Goal: Check status: Check status

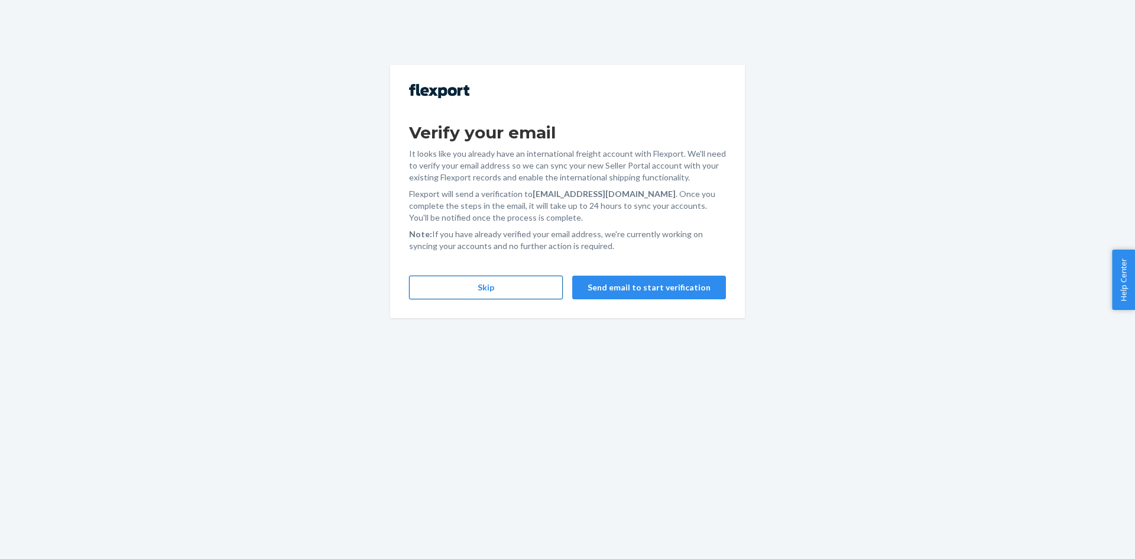
click at [535, 288] on button "Skip" at bounding box center [486, 287] width 154 height 24
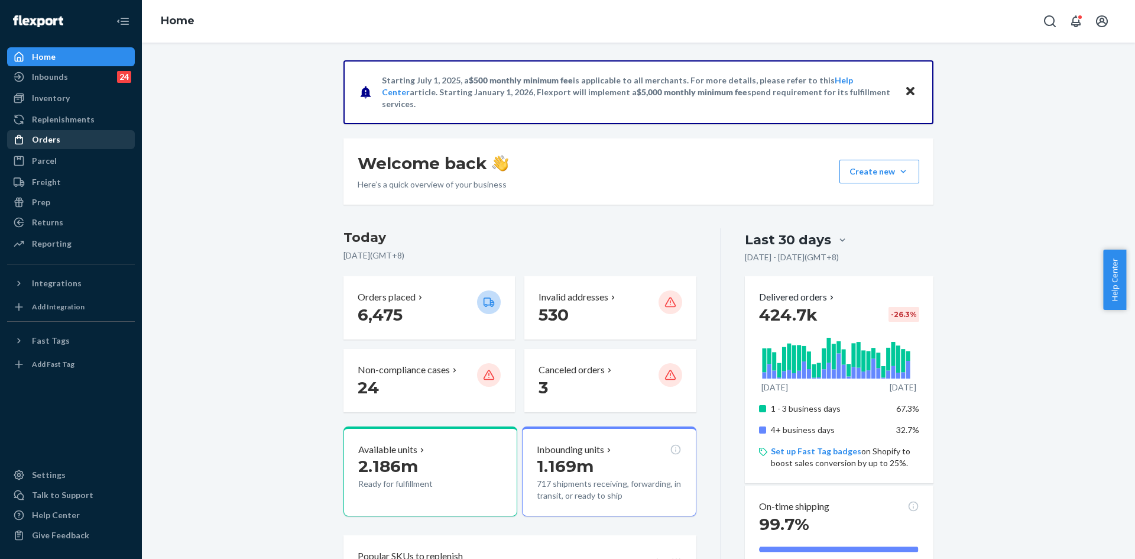
click at [78, 141] on div "Orders" at bounding box center [70, 139] width 125 height 17
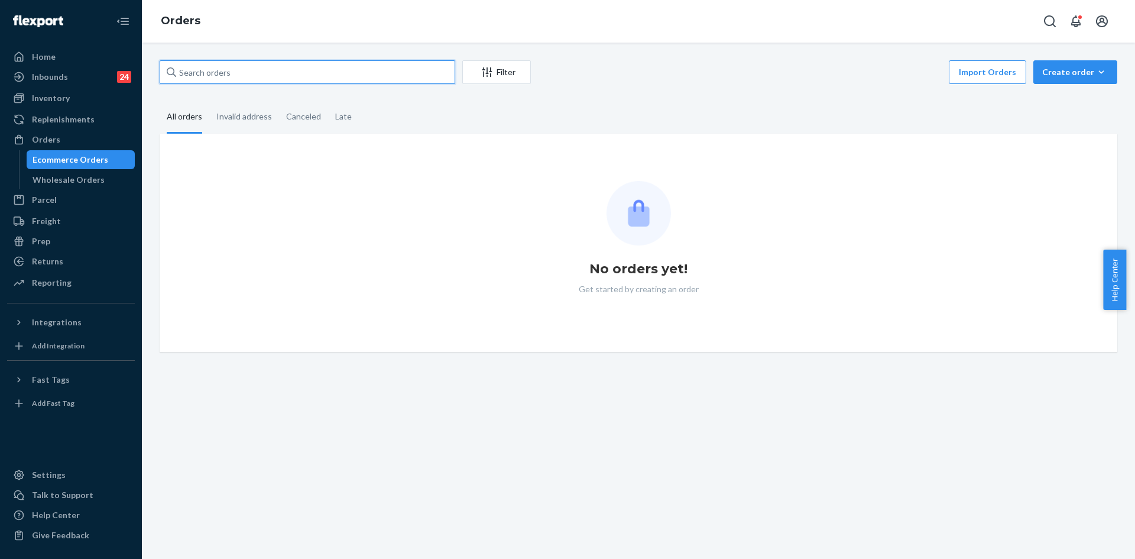
click at [241, 75] on input "text" at bounding box center [308, 72] width 296 height 24
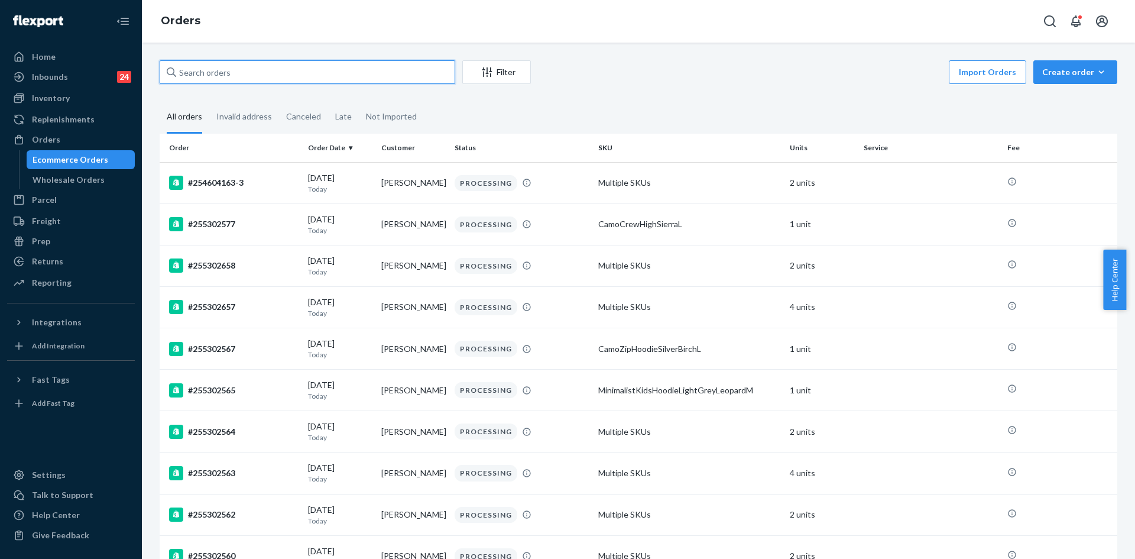
paste input "255261473"
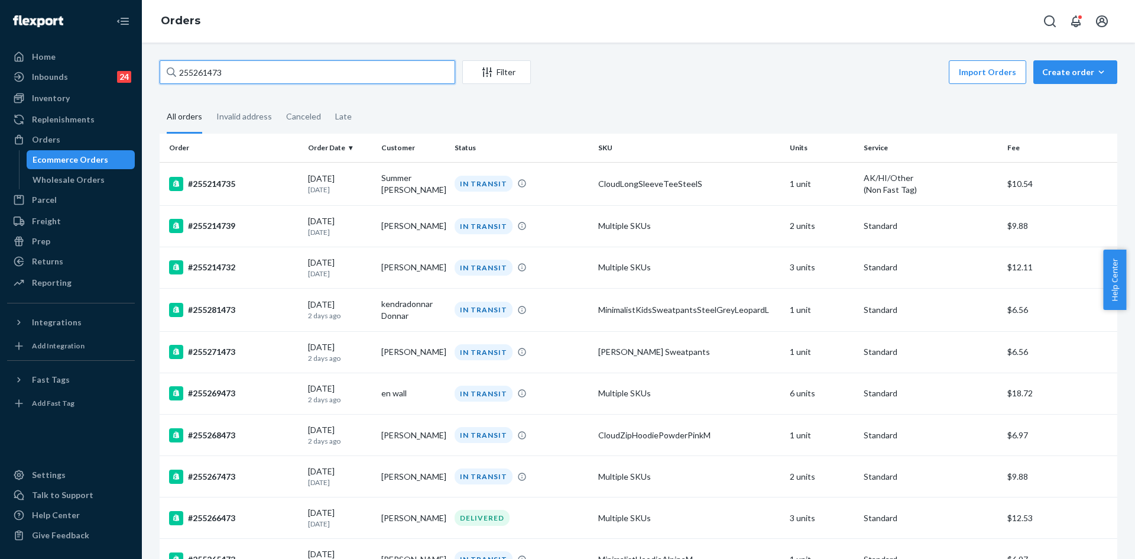
type input "255261473"
